Goal: Communication & Community: Participate in discussion

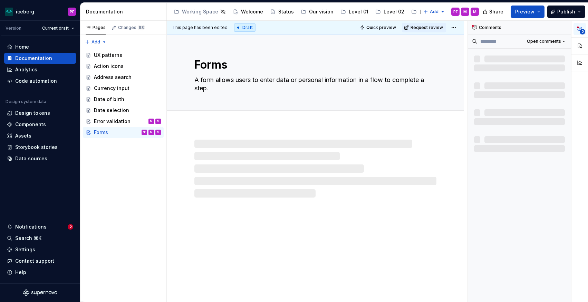
scroll to position [827, 0]
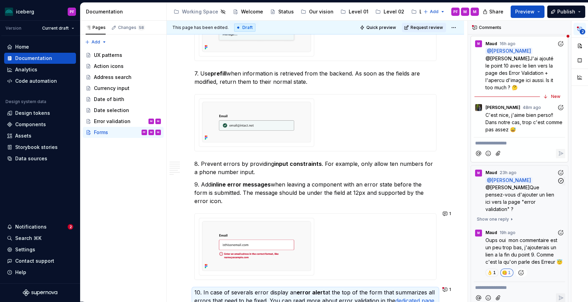
click at [534, 191] on p "@ Pascale Fadel @ Simon Désilets Que pensez-vous d'ajouter un lien ici vers la …" at bounding box center [520, 195] width 71 height 36
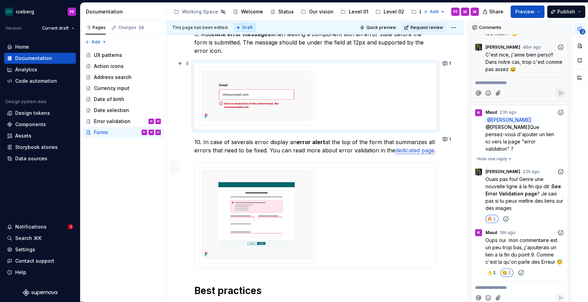
scroll to position [998, 0]
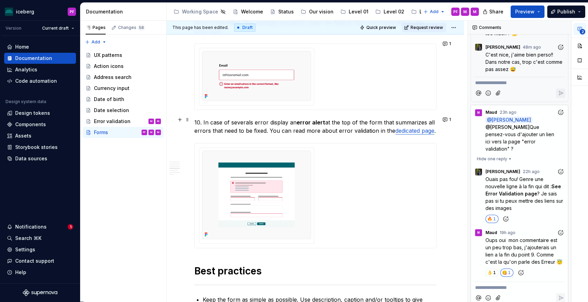
click at [398, 130] on link "dedicated page" at bounding box center [414, 130] width 39 height 7
click at [417, 128] on link "dedicated page" at bounding box center [414, 130] width 39 height 7
click at [402, 129] on link "dedicated page" at bounding box center [414, 130] width 39 height 7
click at [397, 129] on link "dedicated page" at bounding box center [414, 130] width 39 height 7
click at [316, 130] on p "10. In case of severals error display an error alert at the top of the form tha…" at bounding box center [315, 126] width 242 height 17
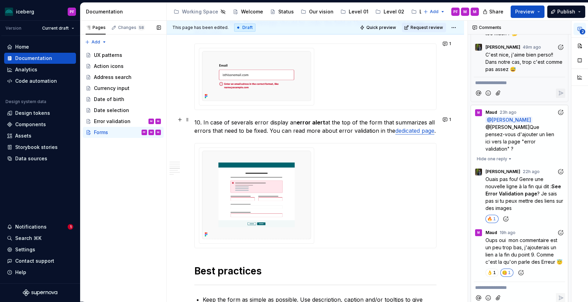
type textarea "*"
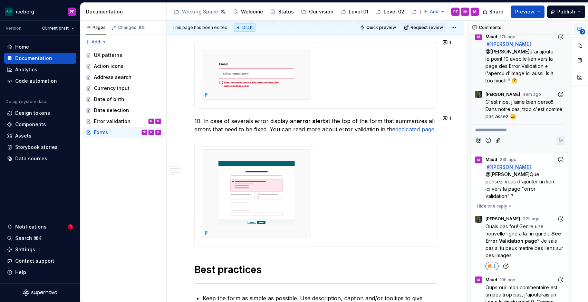
scroll to position [13, 0]
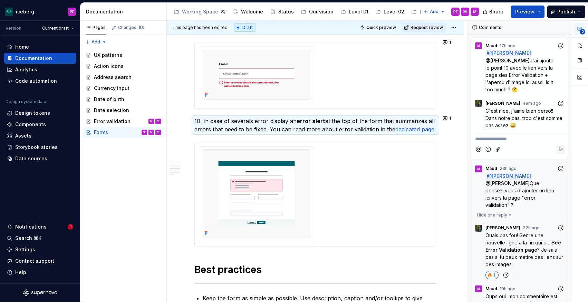
click at [494, 137] on p "**********" at bounding box center [519, 139] width 89 height 7
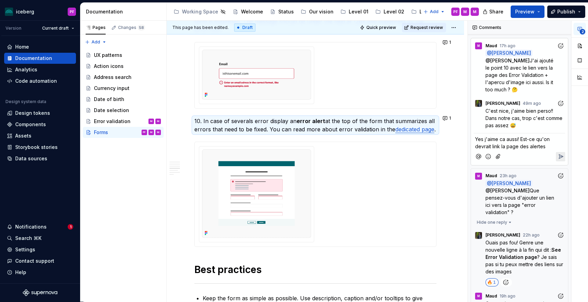
click at [521, 147] on span "Yes j'aime ca aussi! Est-ce qu'on devrait link la page des alertes" at bounding box center [513, 142] width 76 height 13
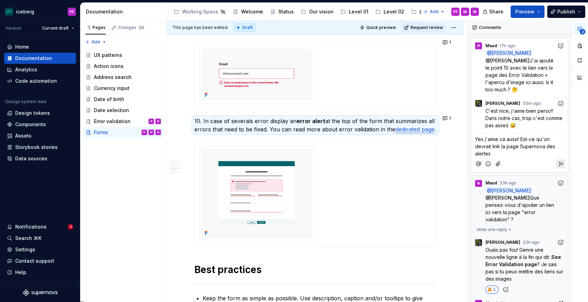
click at [506, 153] on p "Yes j'aime ca aussi! Est-ce qu'on devrait link la page Supernova des alertes" at bounding box center [519, 147] width 89 height 22
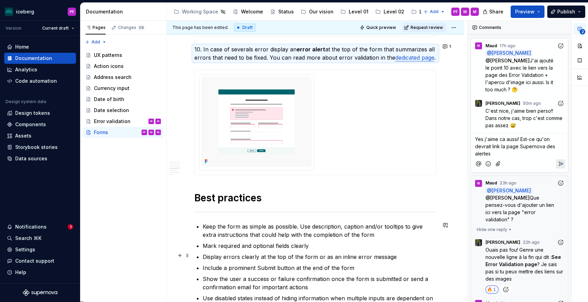
scroll to position [1073, 0]
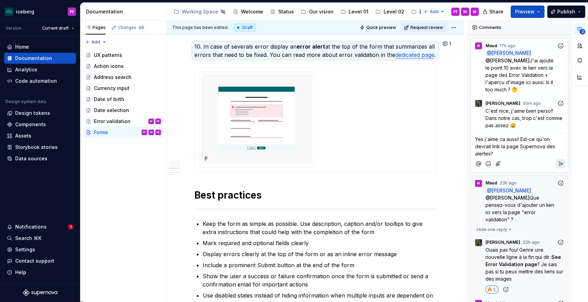
click at [555, 146] on span "Yes j'aime ca aussi! Est-ce qu'on devrait link la page Supernova des alertes?" at bounding box center [515, 146] width 81 height 20
click at [554, 147] on span "Yes j'aime ca aussi! Est-ce qu'on devrait link la page Supernova des alertes?" at bounding box center [515, 146] width 81 height 20
click at [559, 165] on icon "Reply" at bounding box center [561, 164] width 4 height 4
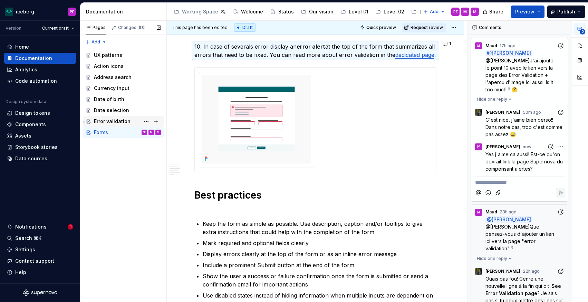
click at [128, 121] on div "Error validation" at bounding box center [112, 121] width 37 height 7
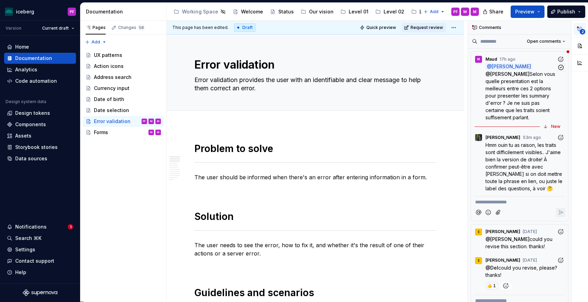
click at [533, 85] on p "@ Pascale Fadel @ Simon Désilets Selon vous quelle presentation est la meilleur…" at bounding box center [520, 92] width 71 height 58
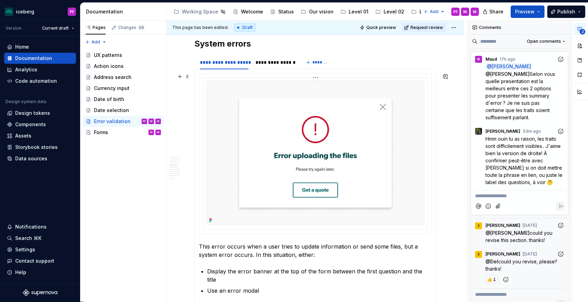
scroll to position [512, 0]
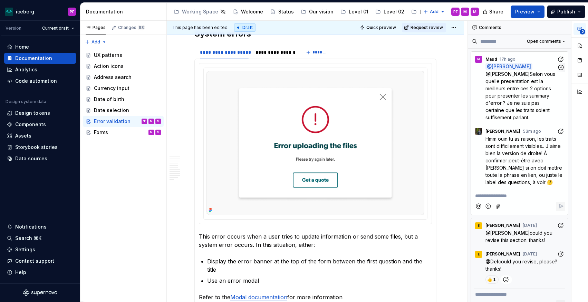
click at [497, 82] on span "Selon vous quelle presentation est la meilleurs entre ces 2 options pour presen…" at bounding box center [520, 95] width 71 height 49
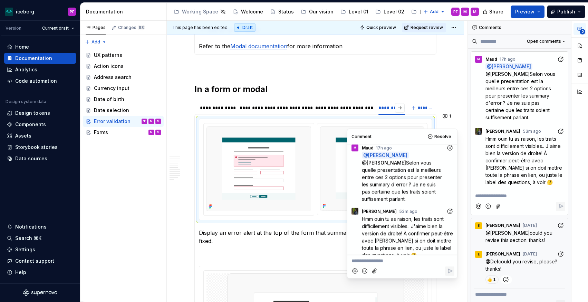
scroll to position [757, 0]
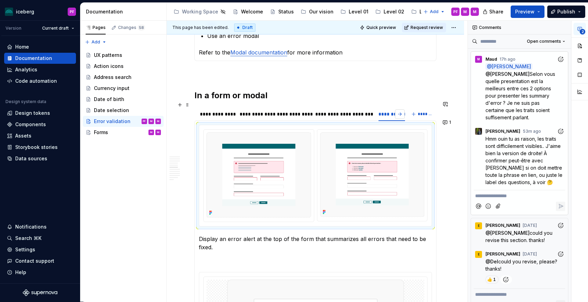
click at [402, 110] on button "button" at bounding box center [400, 114] width 10 height 10
click at [366, 165] on img at bounding box center [372, 175] width 105 height 85
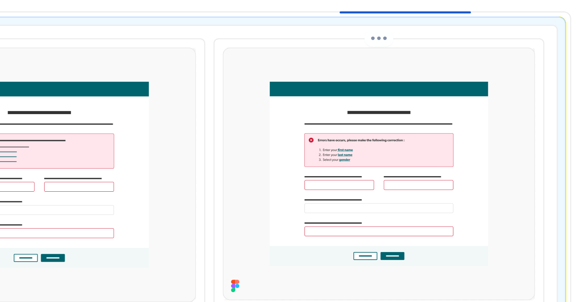
type textarea "*"
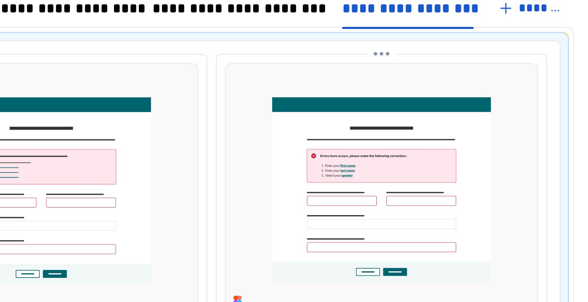
scroll to position [766, 0]
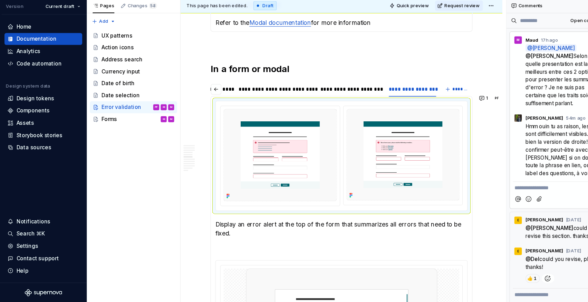
click at [486, 194] on p "**********" at bounding box center [519, 196] width 89 height 7
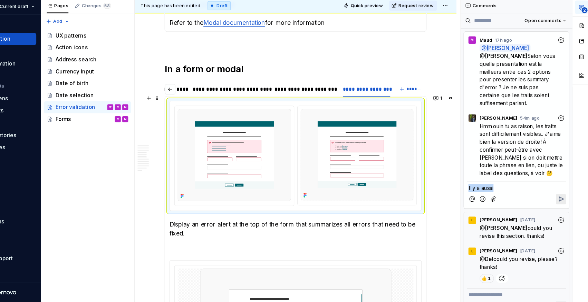
drag, startPoint x: 502, startPoint y: 196, endPoint x: 464, endPoint y: 195, distance: 38.3
click at [464, 195] on div "**********" at bounding box center [377, 162] width 421 height 282
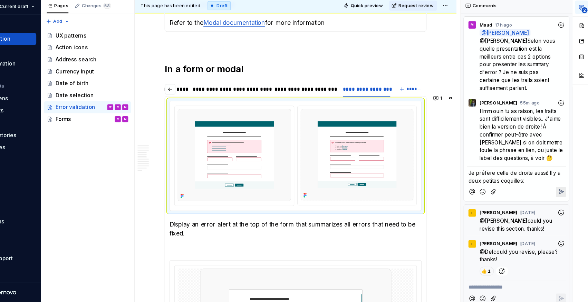
click at [552, 183] on span "Je préfère celle de droite aussi! Il y a deux petites coquilles:" at bounding box center [518, 185] width 87 height 13
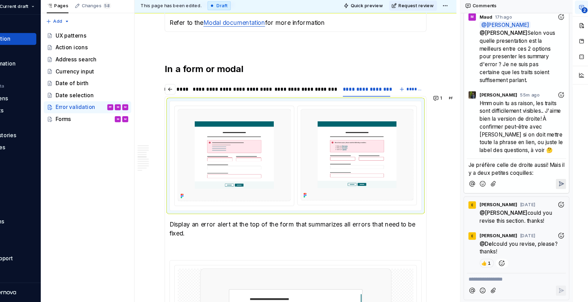
click at [540, 182] on p "Je préfère celle de droite aussi! Mais il y a deux petites coquilles:" at bounding box center [519, 178] width 89 height 14
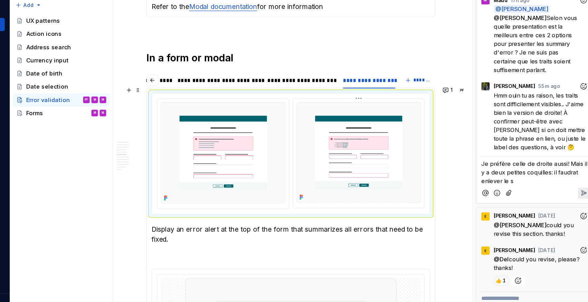
scroll to position [29, 0]
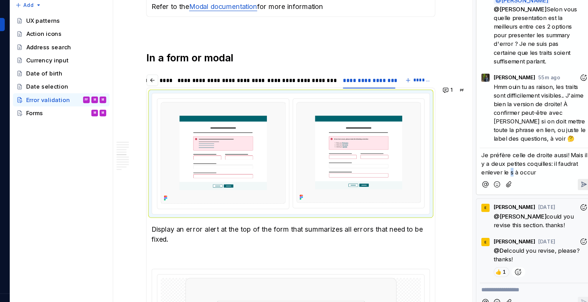
click at [499, 183] on span "Je préfère celle de droite aussi! Mais il y a deux petites coquilles: il faudra…" at bounding box center [520, 175] width 90 height 20
click at [527, 183] on p "Je préfère celle de droite aussi! Mais il y a deux petites coquilles: il faudra…" at bounding box center [519, 175] width 89 height 22
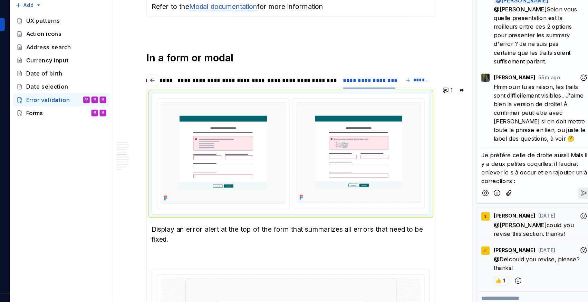
scroll to position [36, 0]
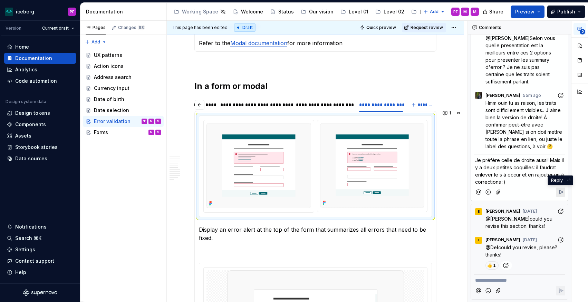
click at [558, 194] on icon "Reply" at bounding box center [560, 192] width 7 height 7
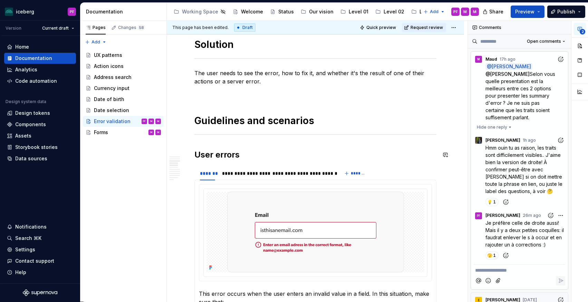
scroll to position [0, 0]
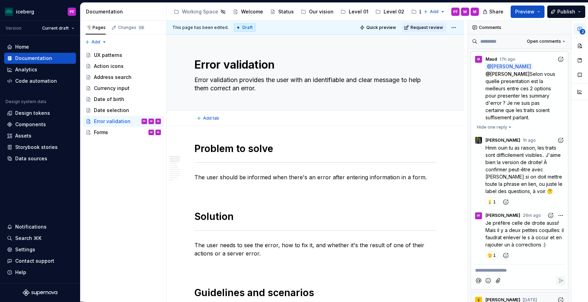
type textarea "*"
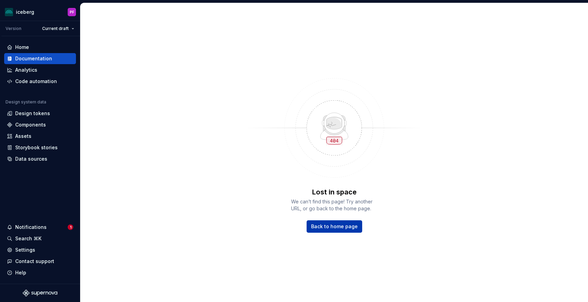
click at [320, 227] on span "Back to home page" at bounding box center [334, 226] width 47 height 7
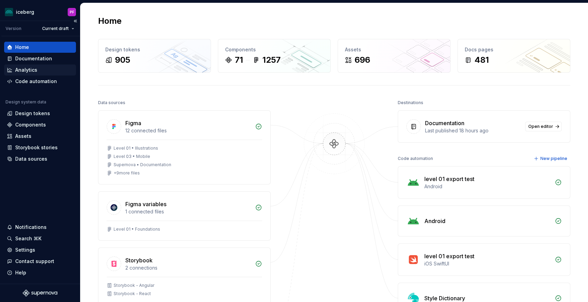
click at [40, 66] on div "Analytics" at bounding box center [40, 70] width 72 height 11
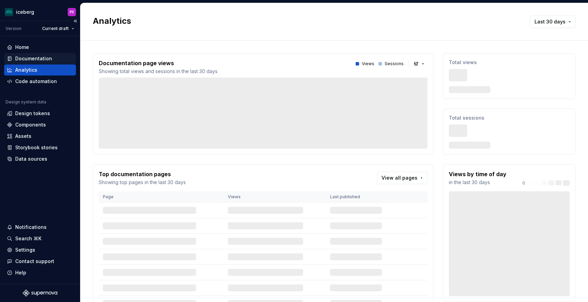
click at [48, 57] on div "Documentation" at bounding box center [33, 58] width 37 height 7
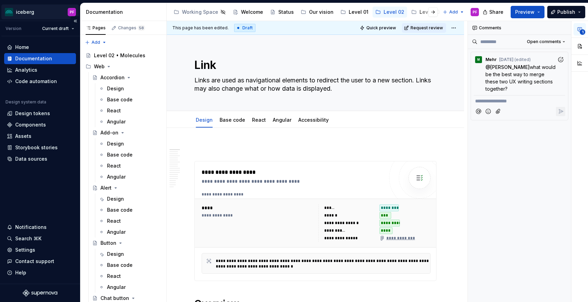
type textarea "*"
